Goal: Complete application form: Fill out and submit a form for a specific purpose

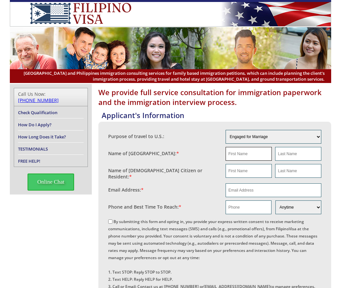
click at [262, 149] on input "text" at bounding box center [248, 154] width 46 height 14
type input "na"
click at [269, 133] on select "Engaged for Marriage Already Married to U.S. Citizen / Resident For Short Term …" at bounding box center [273, 137] width 96 height 14
select select "other"
click at [225, 130] on select "Engaged for Marriage Already Married to U.S. Citizen / Resident For Short Term …" at bounding box center [273, 137] width 96 height 14
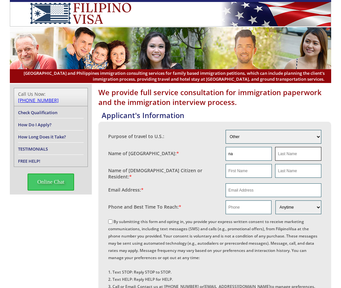
click at [293, 152] on input "text" at bounding box center [298, 154] width 46 height 14
type input "na"
click at [247, 172] on input "text" at bounding box center [248, 171] width 46 height 14
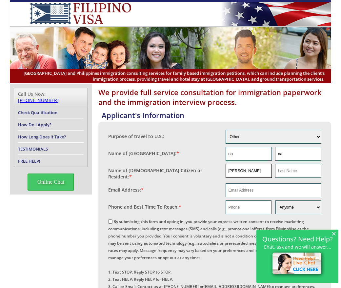
type input "Kenneth"
click at [332, 232] on span "×" at bounding box center [333, 233] width 5 height 6
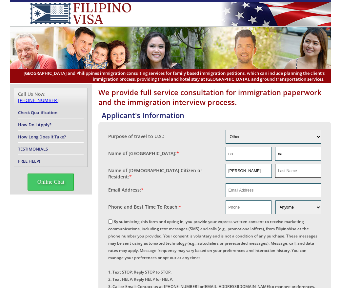
click at [285, 170] on input "text" at bounding box center [298, 171] width 46 height 14
type input "Crawford"
click at [259, 185] on input "email" at bounding box center [273, 190] width 96 height 14
paste input "kencrawford1955@gmail.com"
click at [230, 186] on input "kencrawford1955@gmail.com" at bounding box center [273, 190] width 96 height 14
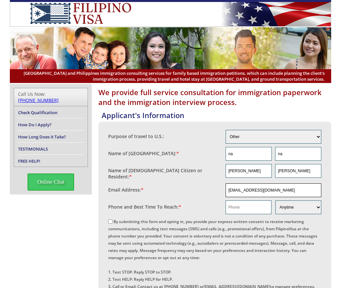
type input "kencrawford1955@gmail.com"
click at [246, 206] on input "text" at bounding box center [248, 207] width 46 height 14
paste input "5419935775"
type input "5419935775"
click at [108, 221] on input "By submitting this form and opting in, you provide your express written consent…" at bounding box center [110, 221] width 4 height 4
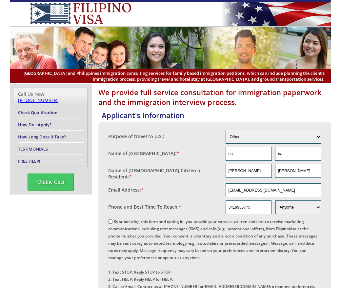
checkbox input "true"
click at [267, 187] on input "kencrawford1955@gmail.com" at bounding box center [273, 190] width 96 height 14
click at [290, 188] on input "kencrawford1955@gmail.com" at bounding box center [273, 190] width 96 height 14
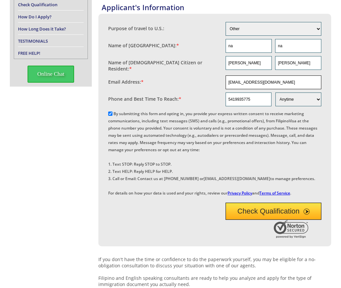
scroll to position [109, 0]
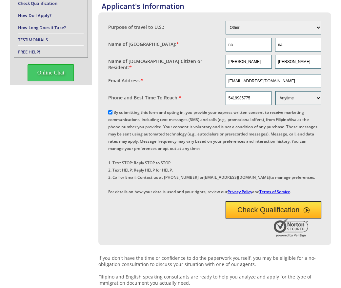
click at [258, 218] on button "Check Qualification" at bounding box center [273, 209] width 96 height 17
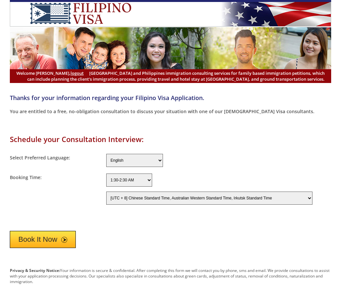
click at [127, 202] on select "[UTC - 12] Baker Island Time [UTC - 11] Niue Time, Samoa Standard Time [UTC - 1…" at bounding box center [209, 197] width 206 height 13
select select "480"
click at [106, 191] on select "[UTC - 12] Baker Island Time [UTC - 11] Niue Time, Samoa Standard Time [UTC - 1…" at bounding box center [209, 197] width 206 height 13
click at [51, 240] on button "Book It Now" at bounding box center [43, 239] width 66 height 17
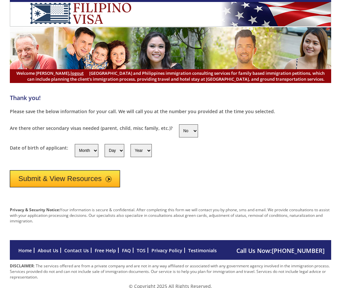
click at [73, 179] on button "Submit & View Resources" at bounding box center [65, 178] width 110 height 17
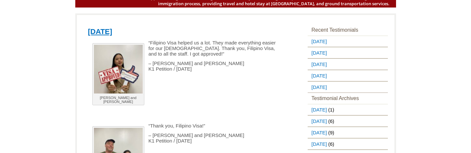
scroll to position [98, 0]
